Goal: Transaction & Acquisition: Purchase product/service

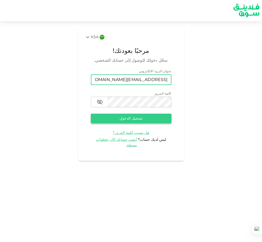
click at [158, 119] on button "تسجيل الدخول" at bounding box center [131, 118] width 81 height 10
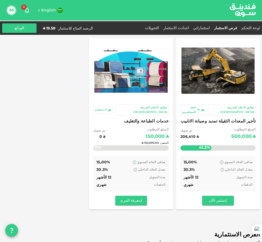
click at [122, 144] on div "المتبقي : ʢ 150,000.00" at bounding box center [130, 142] width 75 height 21
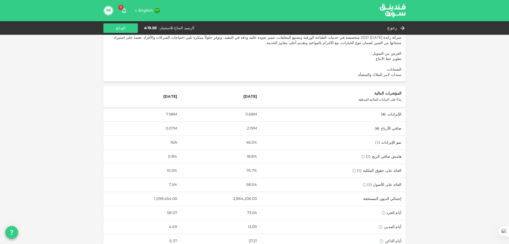
scroll to position [152, 0]
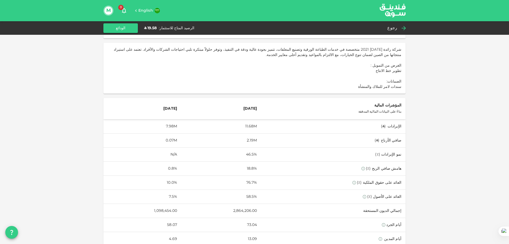
click at [262, 25] on icon at bounding box center [404, 28] width 6 height 6
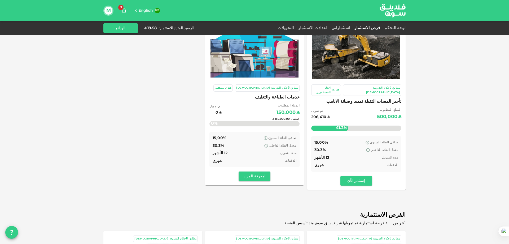
scroll to position [3, 0]
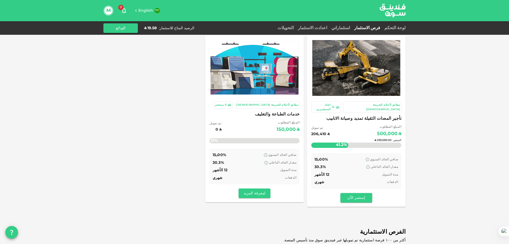
click at [262, 141] on div "المتبقي : ʢ 293,590.00" at bounding box center [356, 140] width 90 height 21
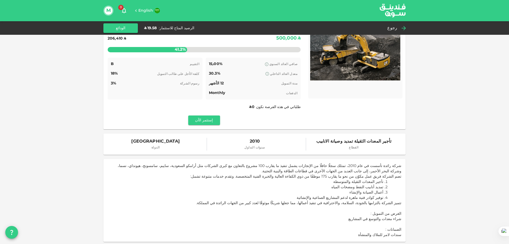
scroll to position [27, 0]
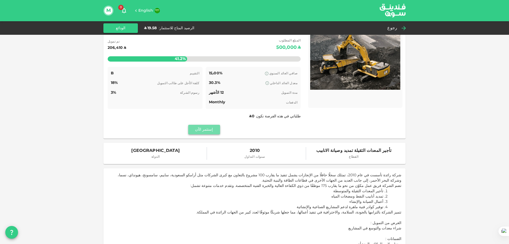
click at [205, 131] on button "إستثمر الآن" at bounding box center [204, 130] width 32 height 10
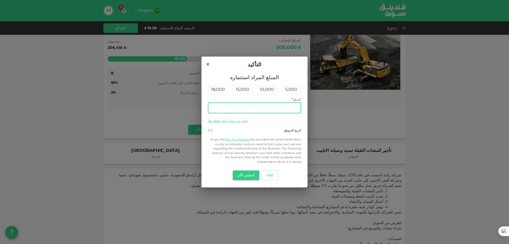
click at [262, 109] on input "المبلغ" at bounding box center [254, 108] width 93 height 11
click at [247, 177] on button "إستثمر الآن" at bounding box center [246, 175] width 26 height 10
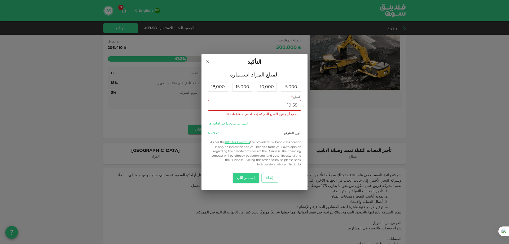
drag, startPoint x: 285, startPoint y: 105, endPoint x: 308, endPoint y: 105, distance: 22.3
click at [262, 105] on div "المبلغ المراد استثماره 5,000 10,000 15,000 18,000 المبلغ * المبلغ 19.58 المبلغ …" at bounding box center [254, 130] width 106 height 119
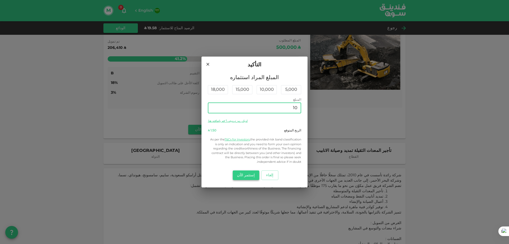
type input "10"
click at [247, 176] on button "إستثمر الآن" at bounding box center [246, 175] width 26 height 10
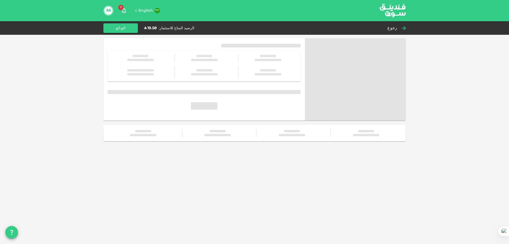
scroll to position [0, 0]
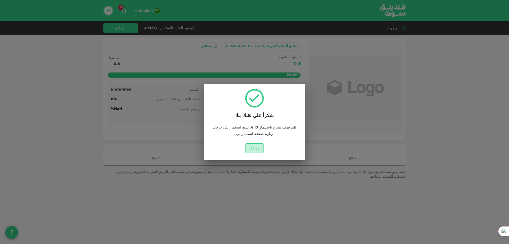
click at [256, 149] on button "موافق" at bounding box center [254, 148] width 19 height 10
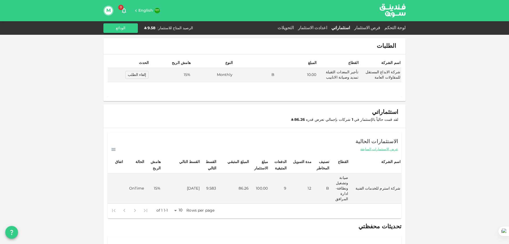
click at [380, 29] on link "فرص الاستثمار" at bounding box center [367, 28] width 30 height 4
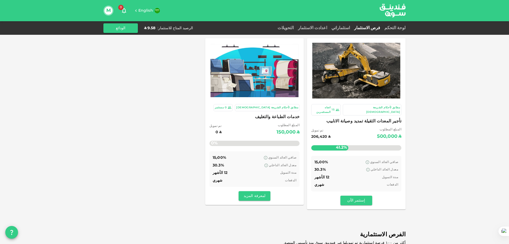
click at [352, 26] on div "استثماراتي" at bounding box center [340, 28] width 23 height 6
click at [352, 29] on link "استثماراتي" at bounding box center [340, 28] width 23 height 4
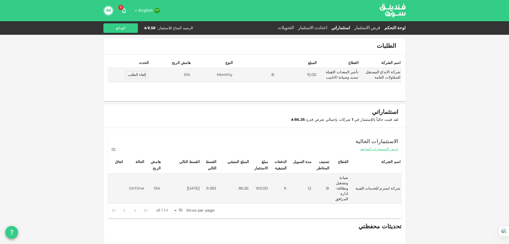
click at [401, 27] on link "لوحة التحكم" at bounding box center [393, 28] width 23 height 4
